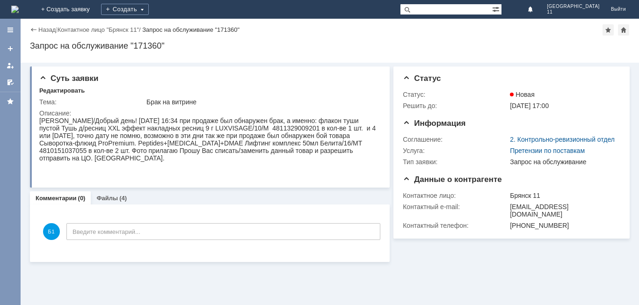
click at [19, 7] on img at bounding box center [14, 9] width 7 height 7
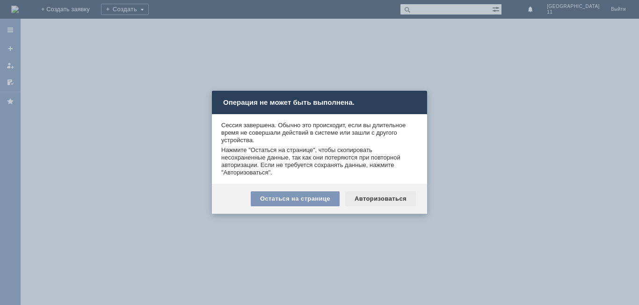
click at [381, 200] on div "Авторизоваться" at bounding box center [380, 198] width 71 height 15
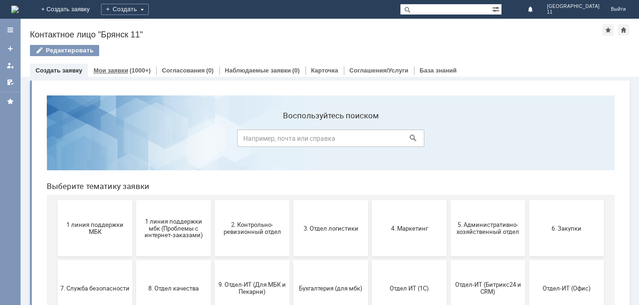
click at [121, 72] on link "Мои заявки" at bounding box center [111, 70] width 35 height 7
